Goal: Task Accomplishment & Management: Manage account settings

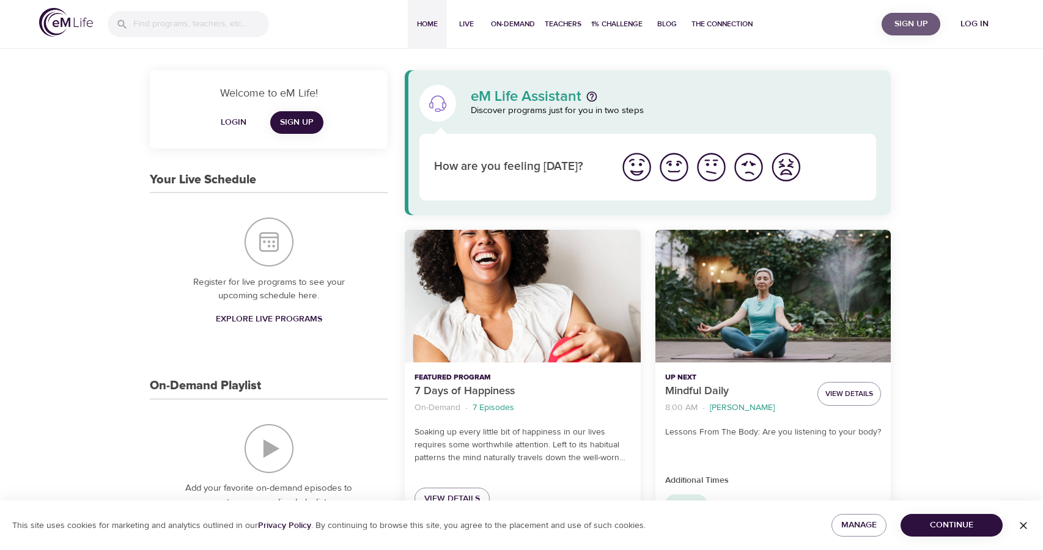
click at [917, 34] on button "Sign Up" at bounding box center [911, 24] width 59 height 23
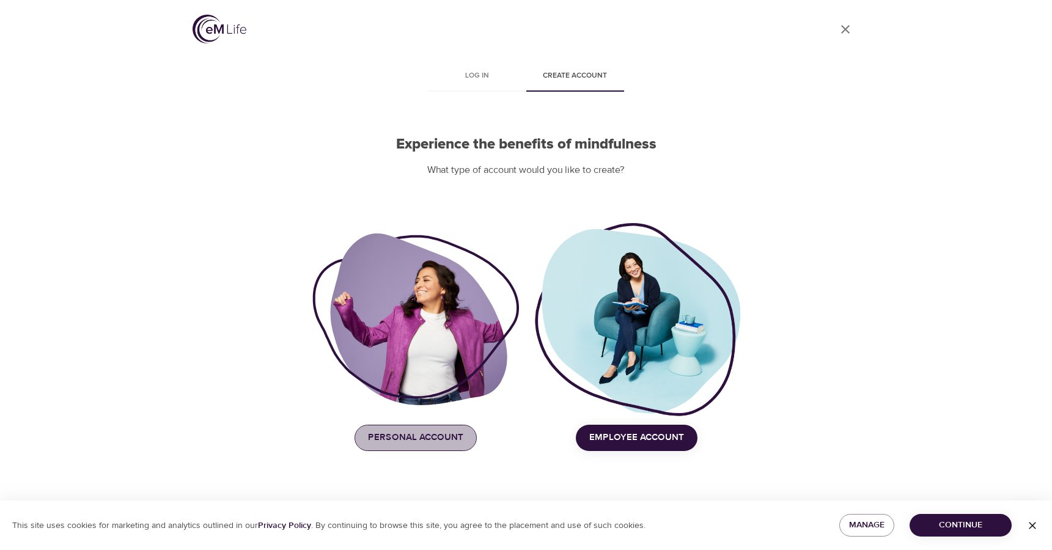
click at [441, 432] on span "Personal Account" at bounding box center [415, 438] width 95 height 16
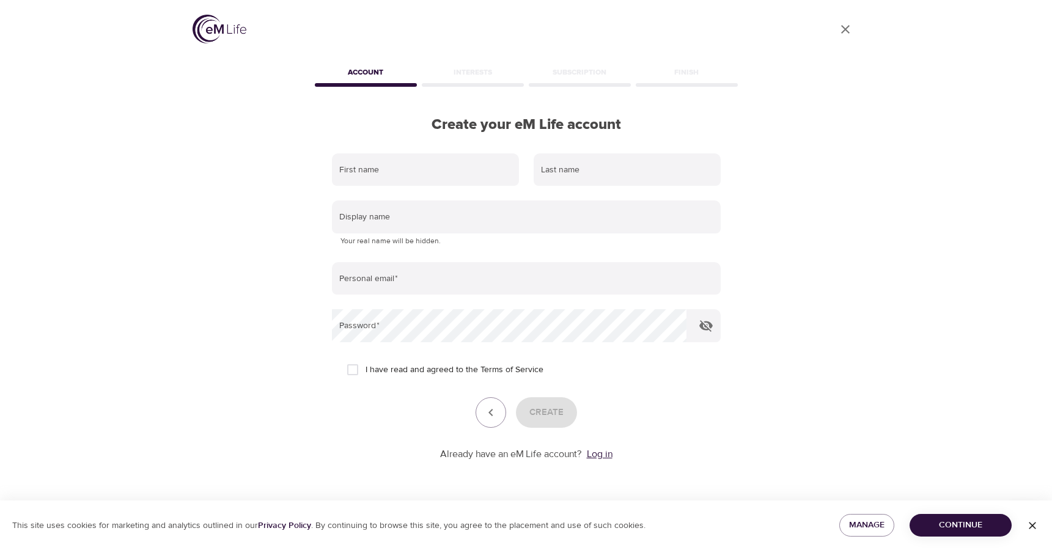
click at [595, 460] on link "Log in" at bounding box center [600, 454] width 26 height 12
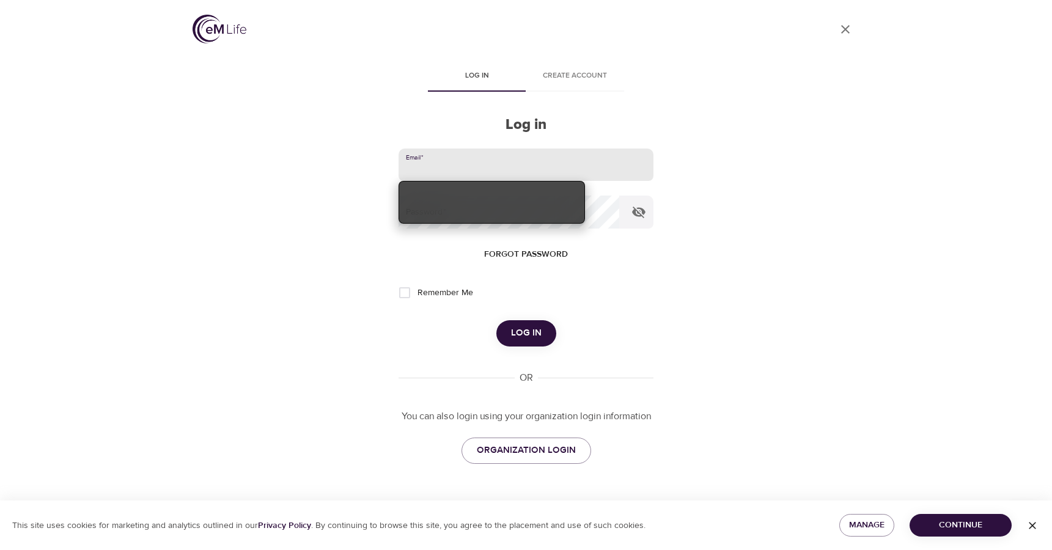
type input "[EMAIL_ADDRESS][DOMAIN_NAME]"
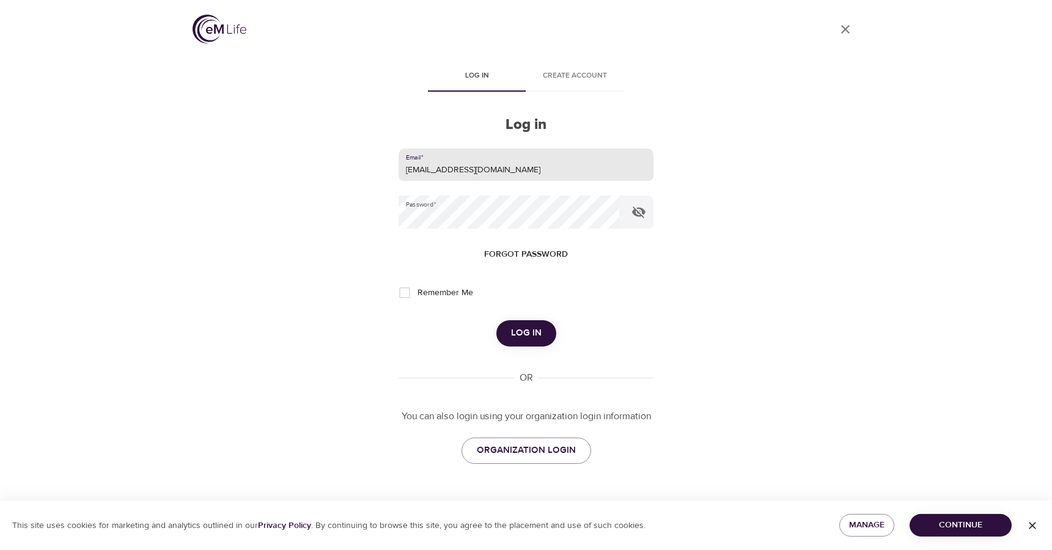
click at [465, 295] on span "Remember Me" at bounding box center [446, 293] width 56 height 13
click at [418, 295] on input "Remember Me" at bounding box center [405, 293] width 26 height 26
checkbox input "true"
click at [520, 329] on span "Log in" at bounding box center [526, 333] width 31 height 16
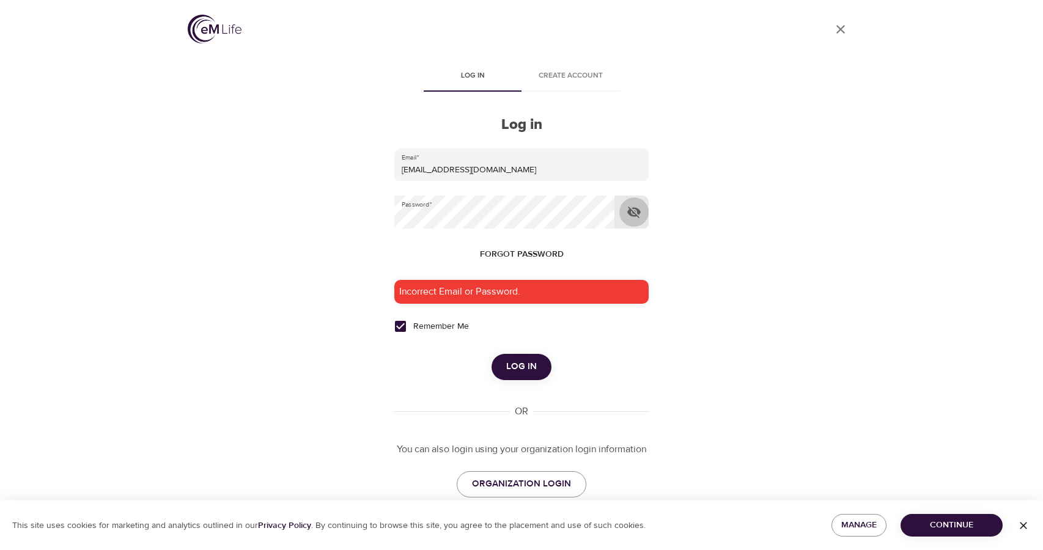
click at [634, 212] on icon "button" at bounding box center [634, 212] width 15 height 15
click at [634, 212] on icon "button" at bounding box center [633, 212] width 13 height 9
click at [350, 219] on div "User Profile Log in Create account Log in Email   * [EMAIL_ADDRESS][DOMAIN_NAME…" at bounding box center [521, 275] width 697 height 550
click at [491, 354] on button "Log in" at bounding box center [521, 367] width 60 height 26
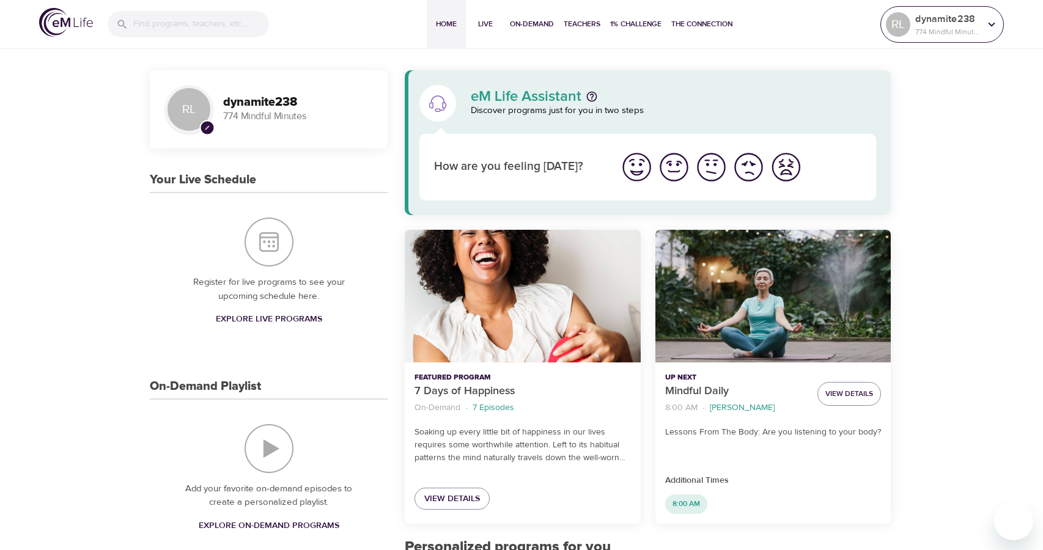
click at [985, 29] on icon at bounding box center [991, 24] width 13 height 13
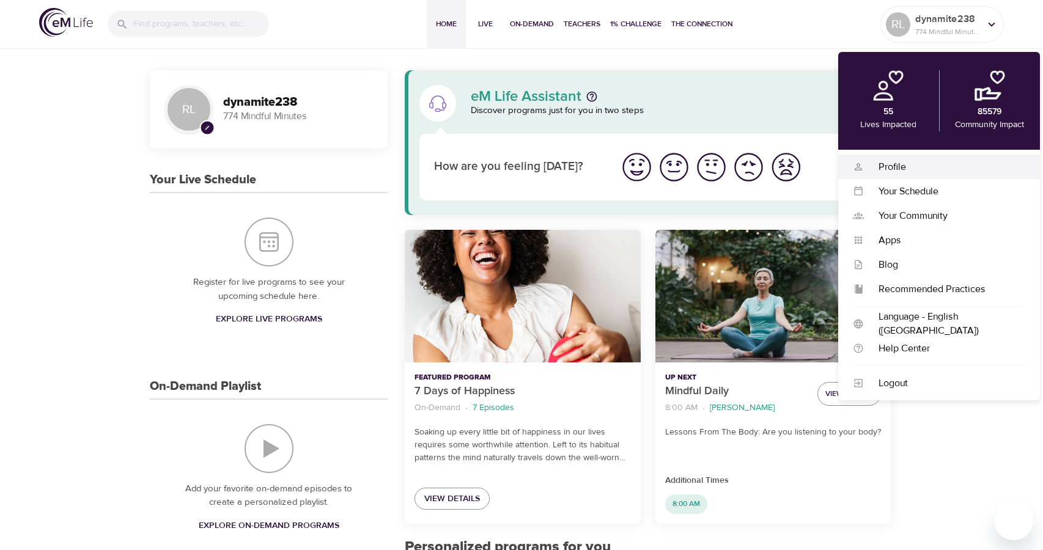
click at [949, 178] on div "Profile Profile" at bounding box center [939, 167] width 202 height 24
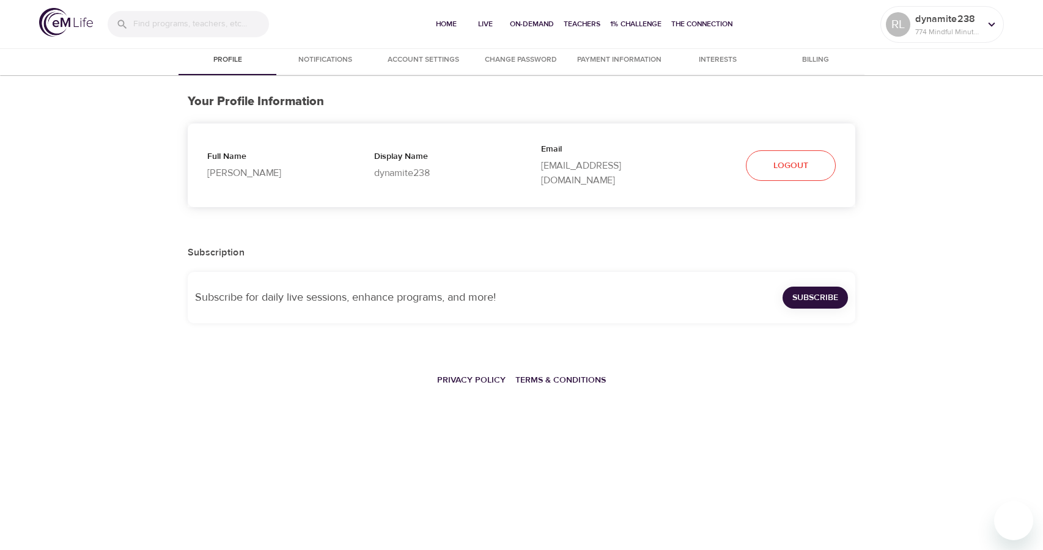
select select "10"
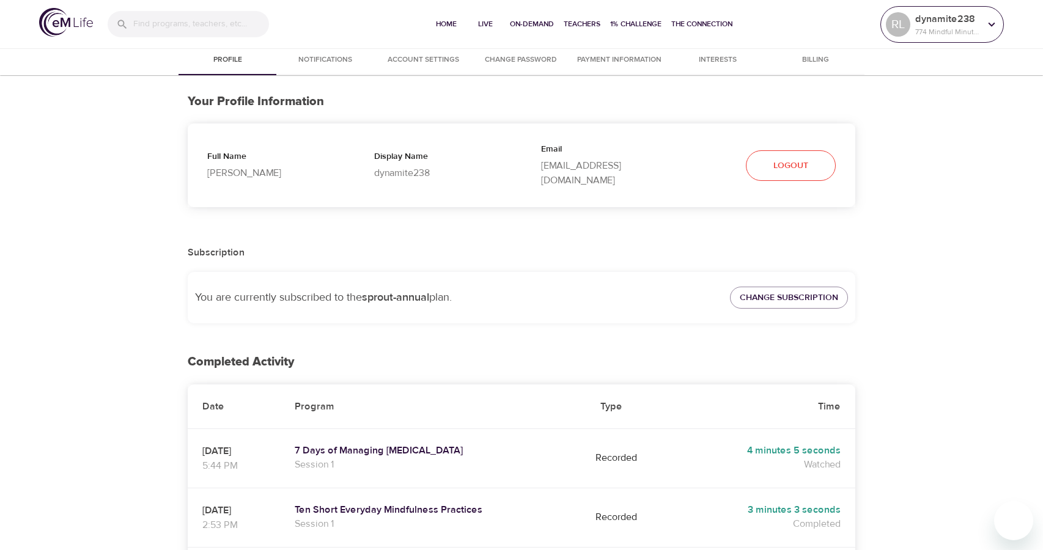
click at [948, 34] on p "774 Mindful Minutes" at bounding box center [947, 31] width 65 height 11
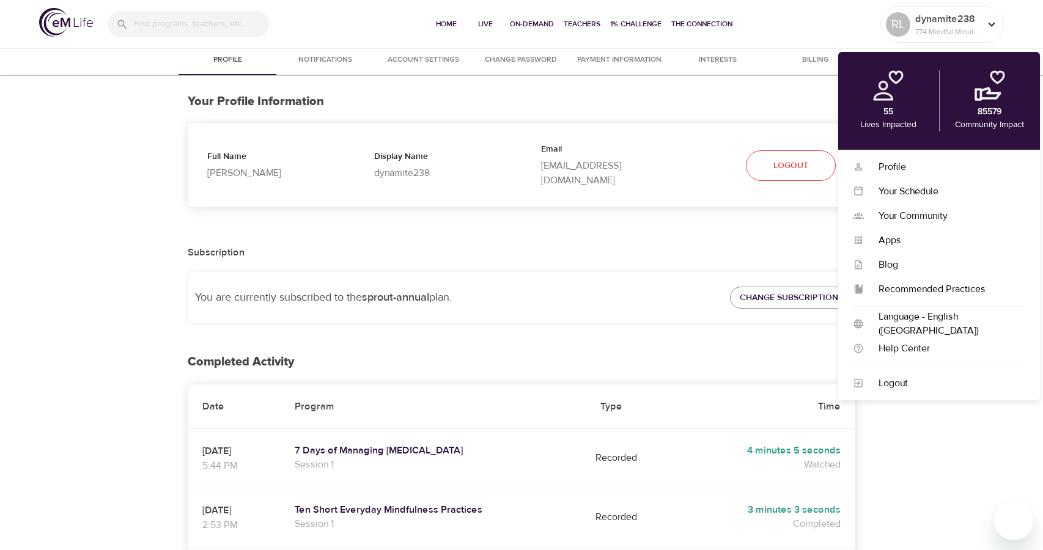
click at [561, 289] on p "You are currently subscribed to the sprout-annual plan." at bounding box center [455, 297] width 520 height 17
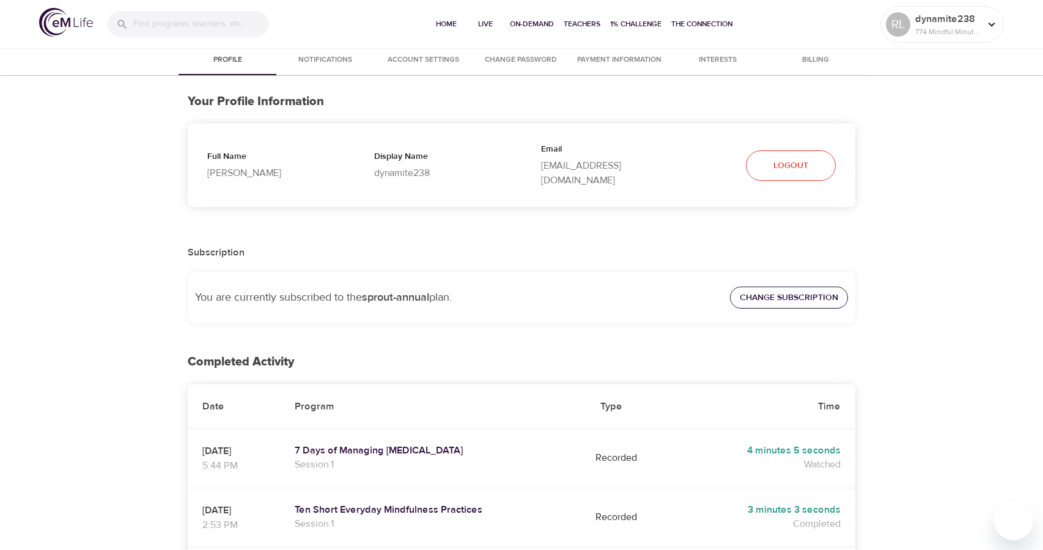
click at [800, 290] on span "Change Subscription" at bounding box center [789, 297] width 98 height 15
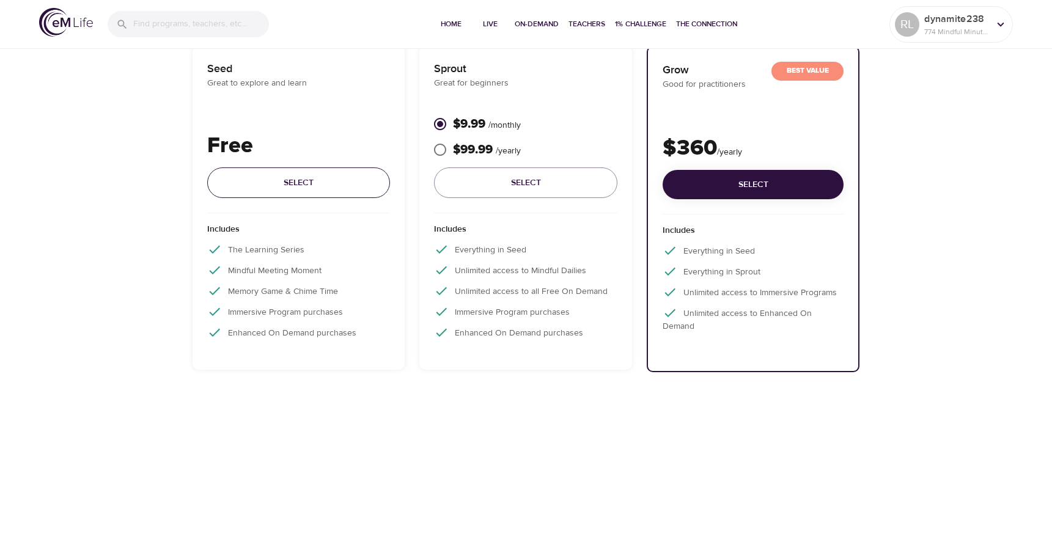
click at [281, 180] on span "Select" at bounding box center [299, 182] width 164 height 15
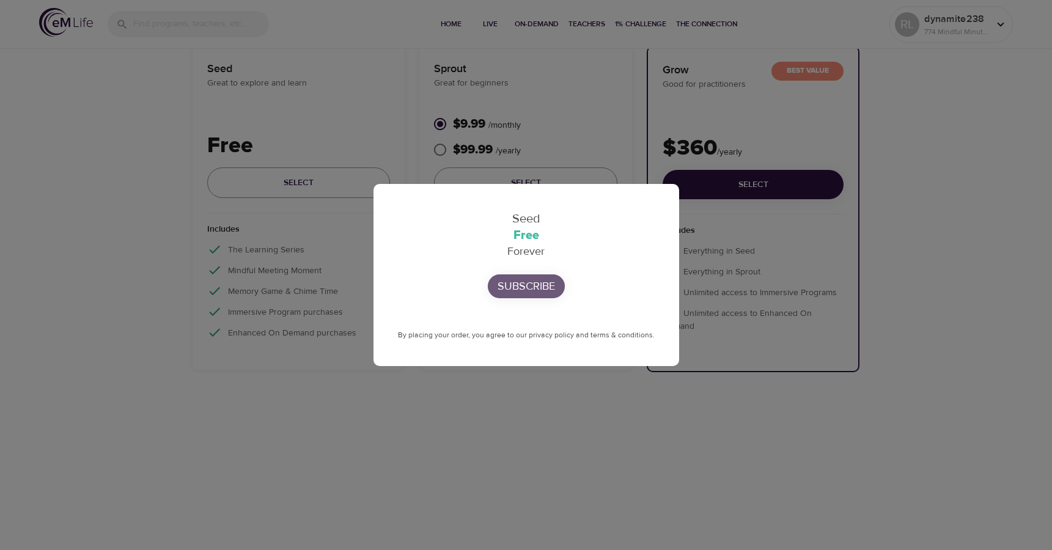
click at [532, 281] on p "Subscribe" at bounding box center [526, 286] width 57 height 17
